Goal: Communication & Community: Ask a question

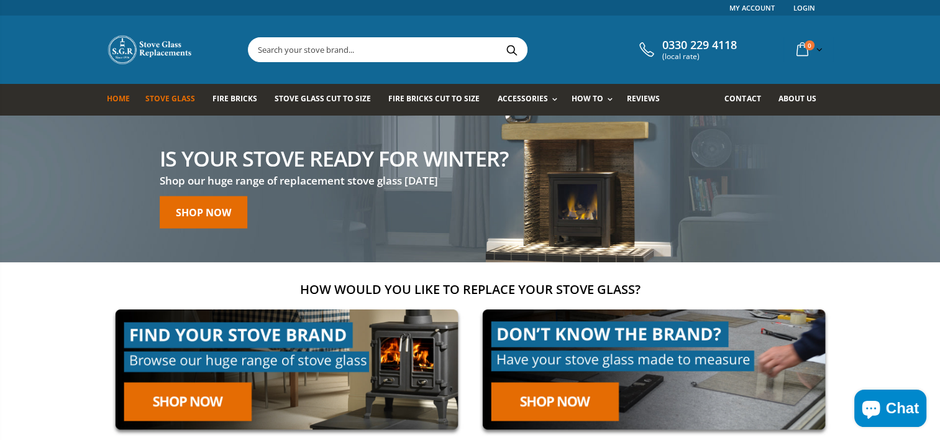
click at [168, 97] on span "Stove Glass" at bounding box center [170, 98] width 50 height 11
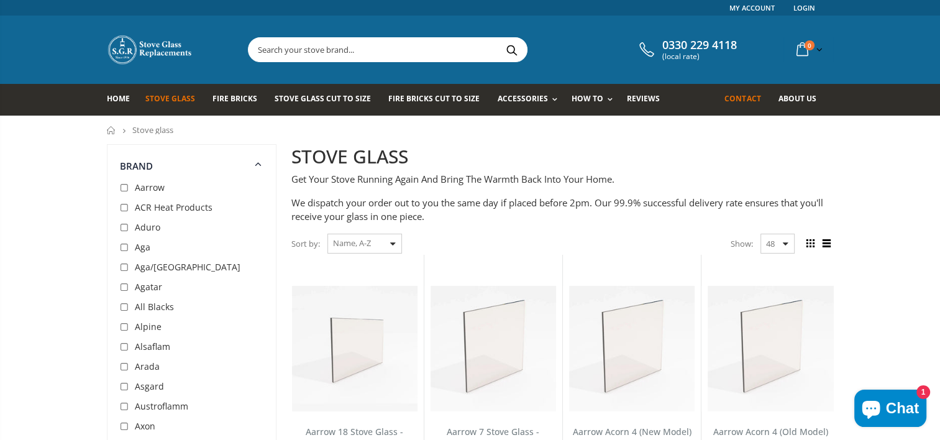
click at [736, 101] on span "Contact" at bounding box center [743, 98] width 36 height 11
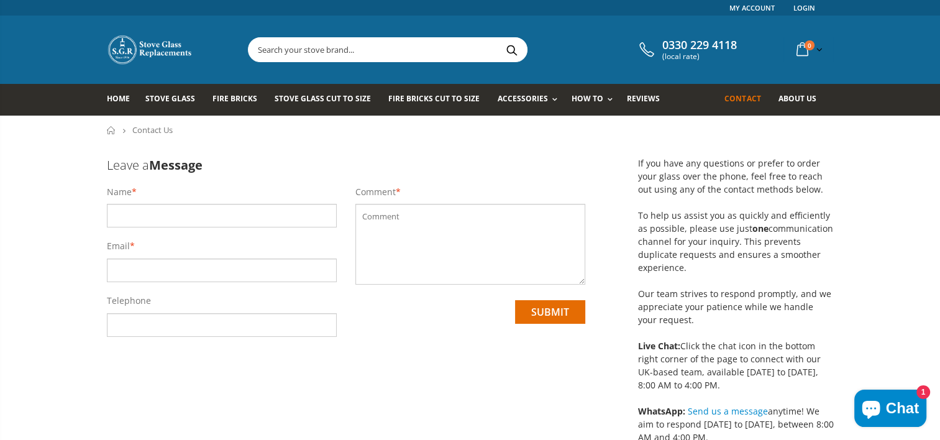
click at [112, 219] on input "text" at bounding box center [222, 216] width 230 height 24
type input "steven"
click at [112, 270] on input "email" at bounding box center [222, 271] width 230 height 24
type input "sibstermains@yahoo.co.uk"
drag, startPoint x: 170, startPoint y: 329, endPoint x: 99, endPoint y: 318, distance: 71.6
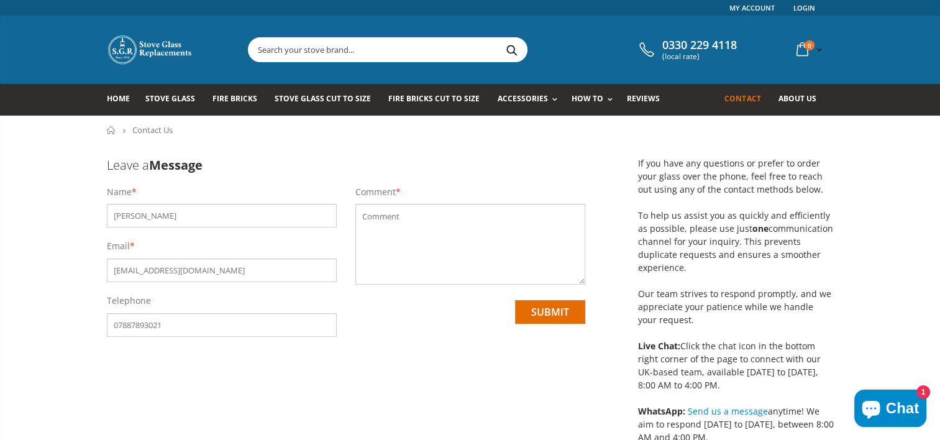
click at [99, 318] on div "Name * steven Email * sibstermains@yahoo.co.uk Telephone 07887893021" at bounding box center [222, 267] width 249 height 163
type input "07887893021"
click at [379, 212] on textarea at bounding box center [471, 244] width 230 height 81
click at [377, 216] on textarea at bounding box center [471, 244] width 230 height 81
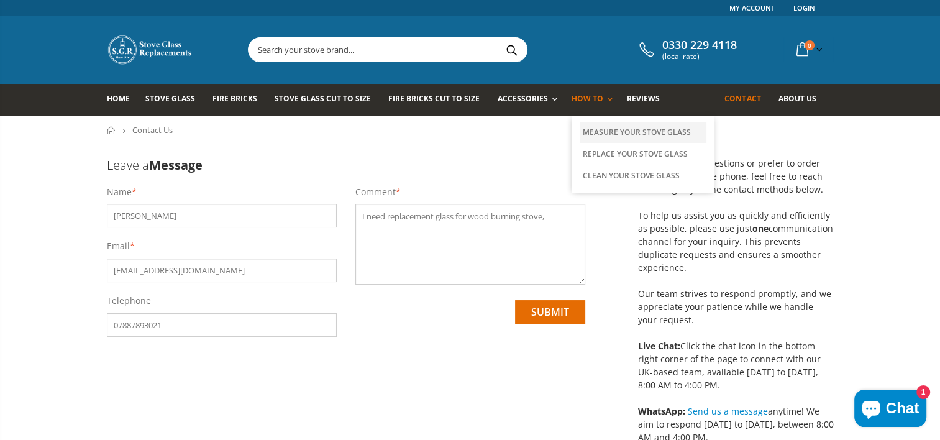
type textarea "I need replacement glass for wood burning stove,"
click at [594, 129] on link "Measure Your Stove Glass" at bounding box center [643, 132] width 127 height 21
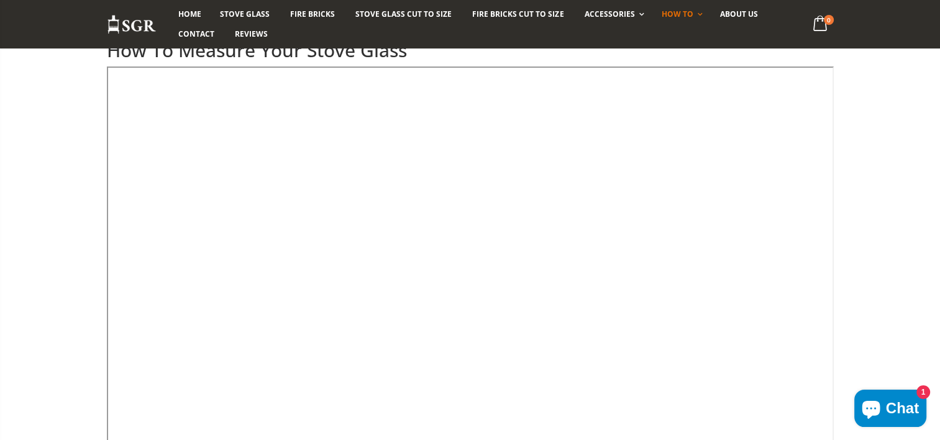
scroll to position [124, 0]
click at [892, 408] on span "Chat" at bounding box center [902, 408] width 33 height 19
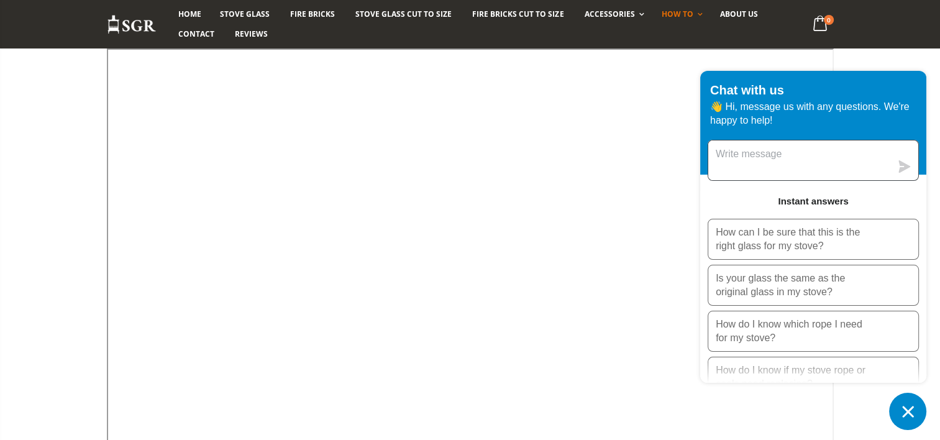
click at [747, 165] on textarea "Message us" at bounding box center [800, 160] width 183 height 40
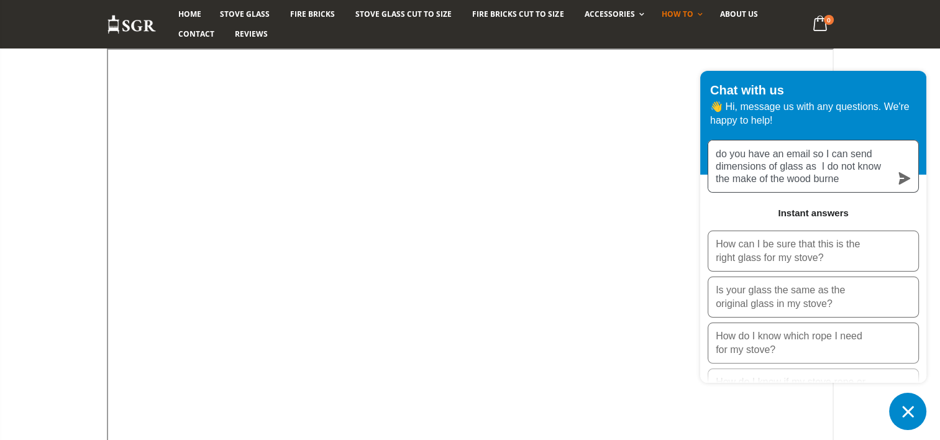
type textarea "do you have an email so I can send dimensions of glass as I do not know the mak…"
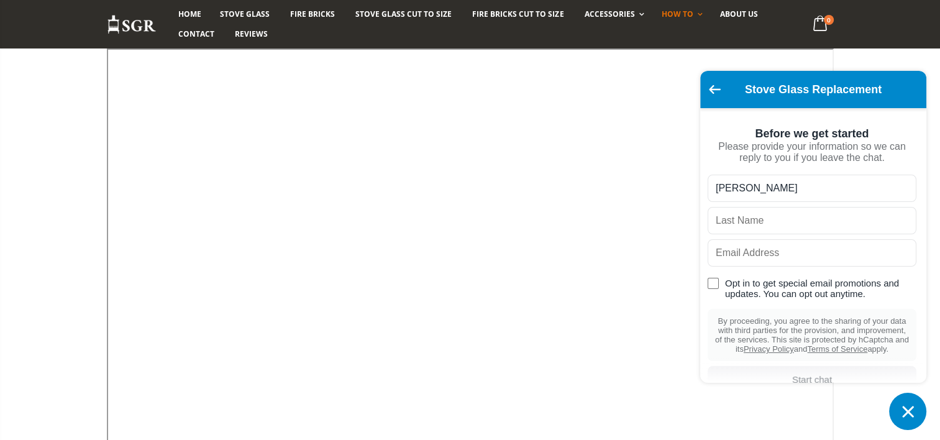
type input "steven"
click at [729, 231] on input "text" at bounding box center [812, 220] width 209 height 27
type input "adamson"
type input "steven.adamson@freedom-group.co.uk"
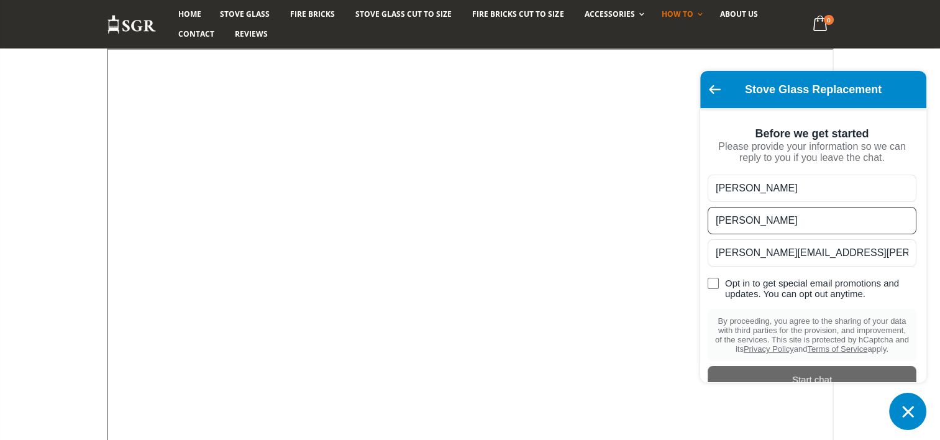
click at [713, 289] on input "Opt in to get special email promotions and updates. You can opt out anytime." at bounding box center [713, 283] width 11 height 11
checkbox input "true"
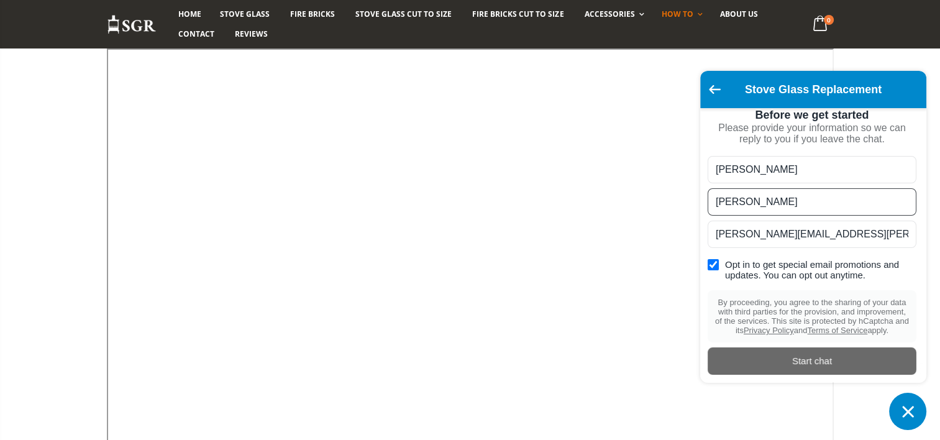
scroll to position [50, 0]
click at [809, 357] on div "Start chat" at bounding box center [812, 361] width 194 height 14
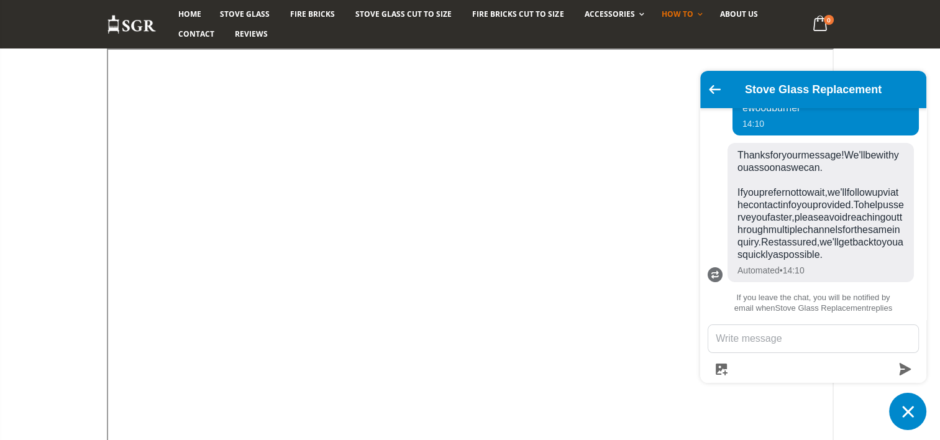
scroll to position [135, 0]
click at [738, 340] on textarea "Message us" at bounding box center [814, 338] width 210 height 27
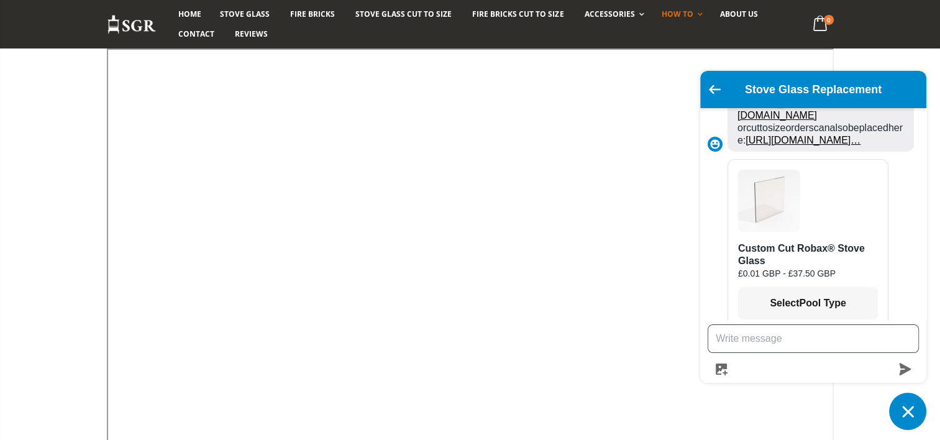
scroll to position [276, 0]
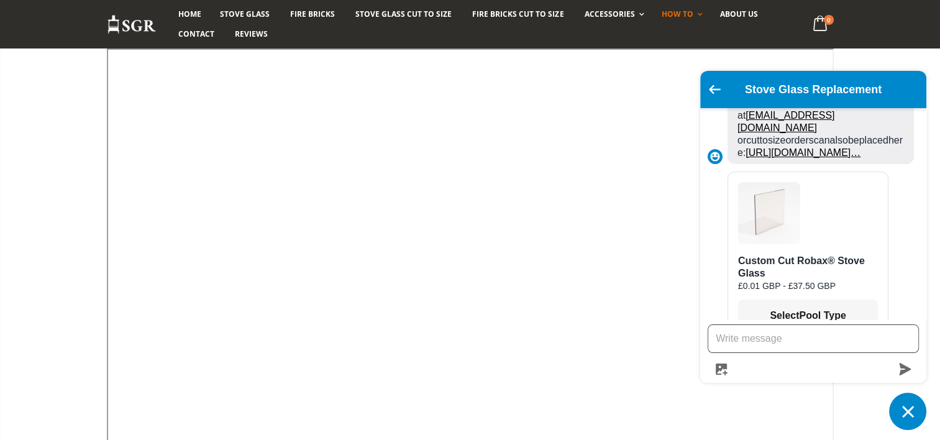
click at [794, 158] on link "[URL][DOMAIN_NAME]…" at bounding box center [803, 152] width 115 height 11
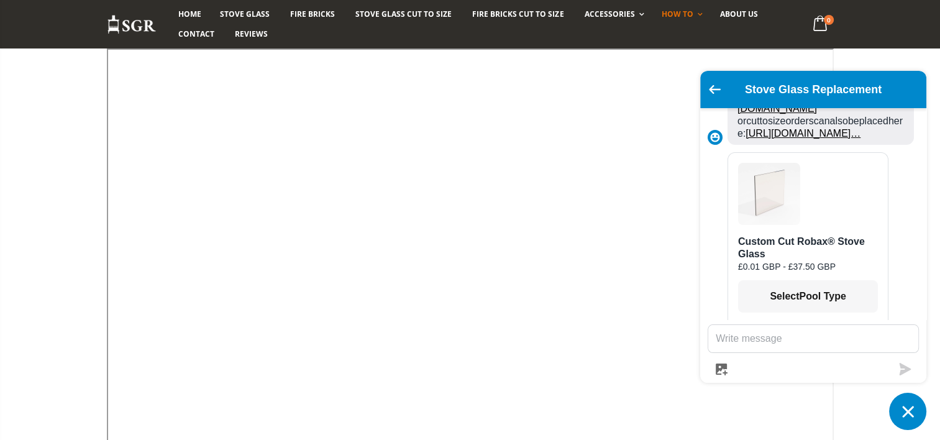
scroll to position [276, 0]
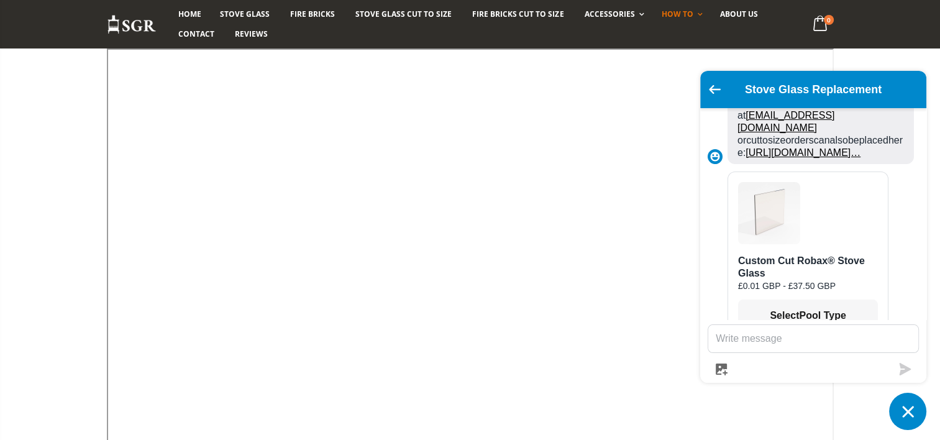
click at [782, 133] on link "[EMAIL_ADDRESS][DOMAIN_NAME]" at bounding box center [787, 121] width 98 height 23
